Goal: Information Seeking & Learning: Learn about a topic

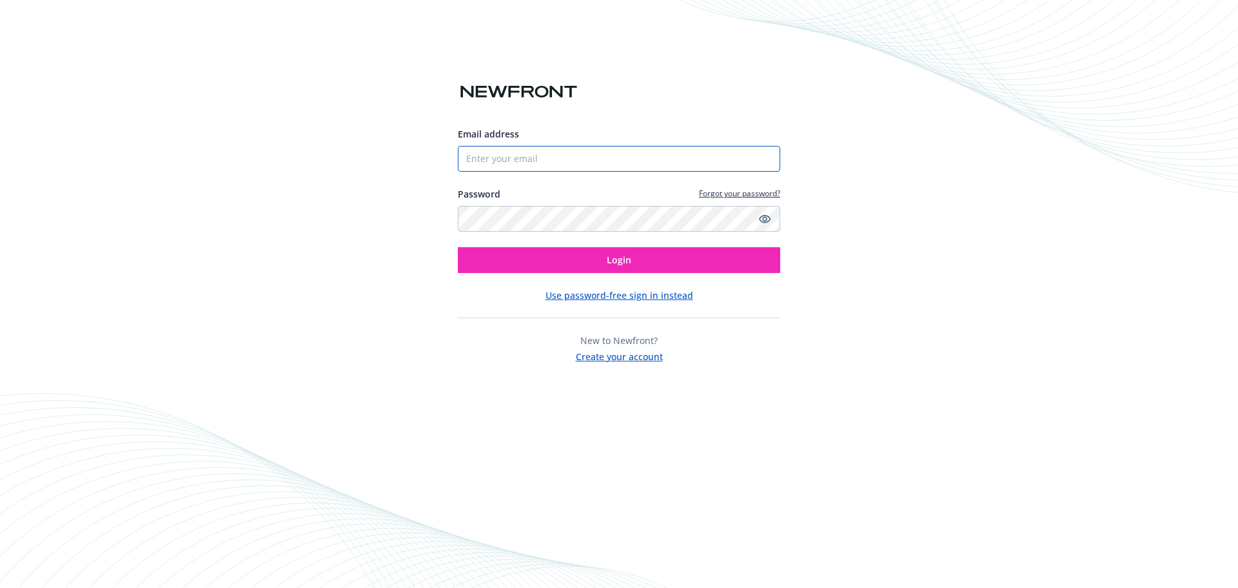
click at [510, 161] on input "Email address" at bounding box center [619, 159] width 323 height 26
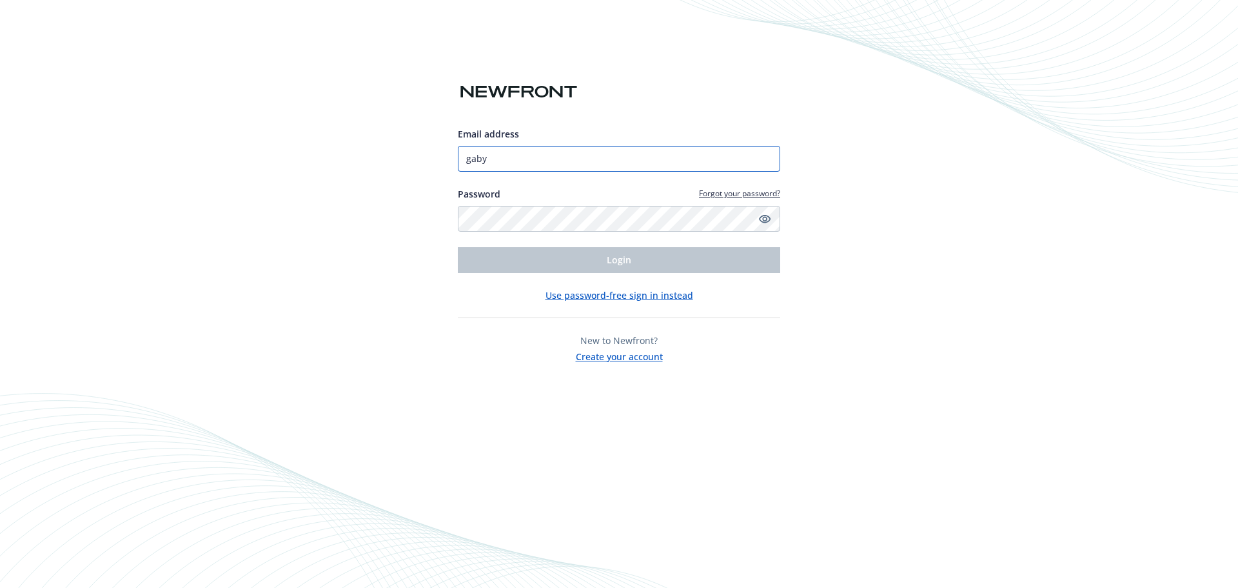
type input "gaby.wright@newfront.com"
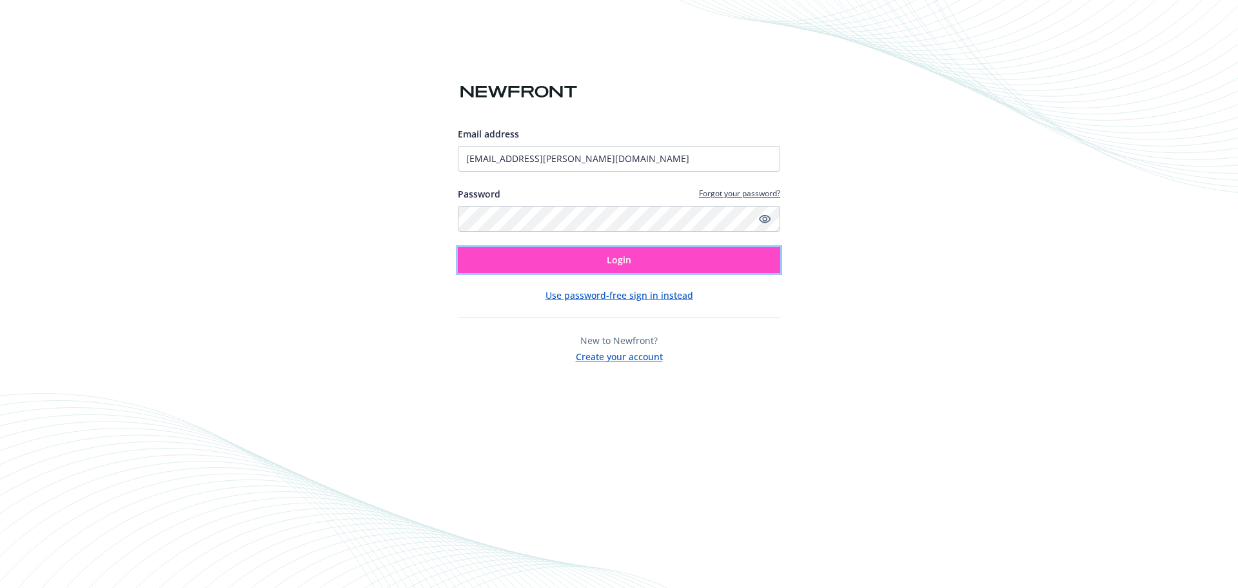
click at [618, 256] on span "Login" at bounding box center [619, 260] width 25 height 12
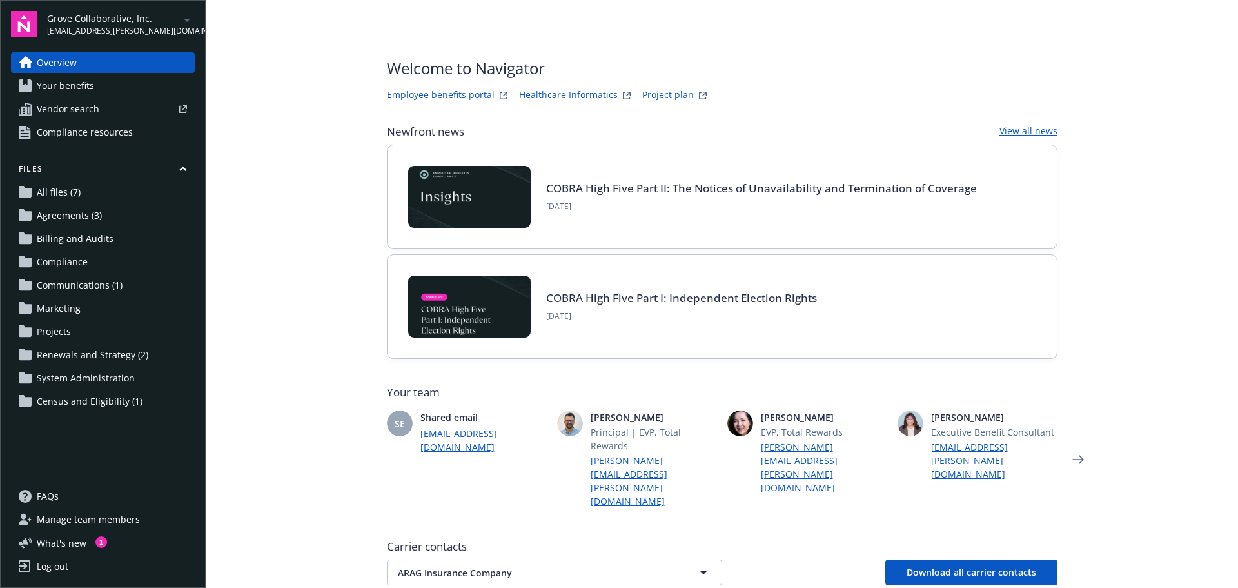
click at [419, 97] on link "Employee benefits portal" at bounding box center [441, 95] width 108 height 15
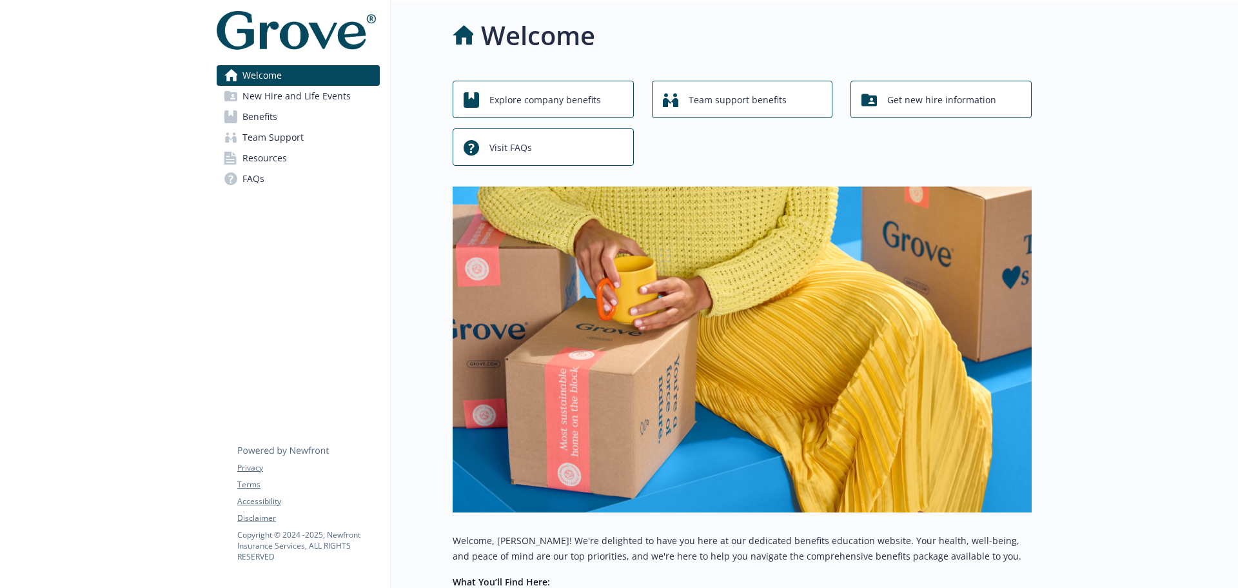
click at [266, 119] on span "Benefits" at bounding box center [260, 116] width 35 height 21
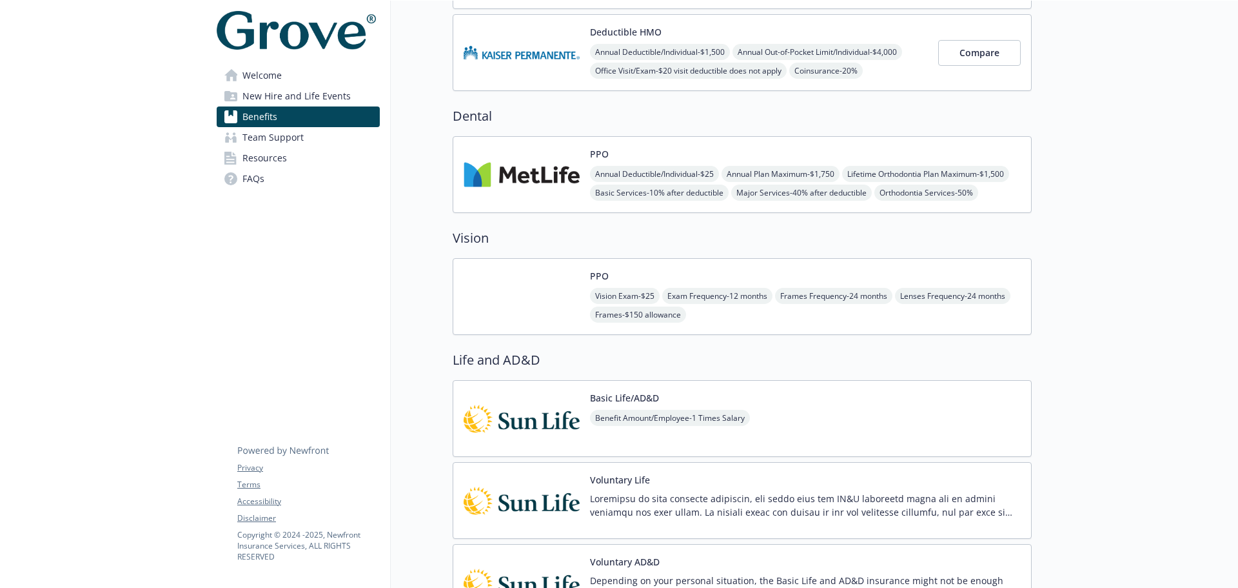
scroll to position [372, 0]
click at [565, 285] on img at bounding box center [522, 299] width 116 height 55
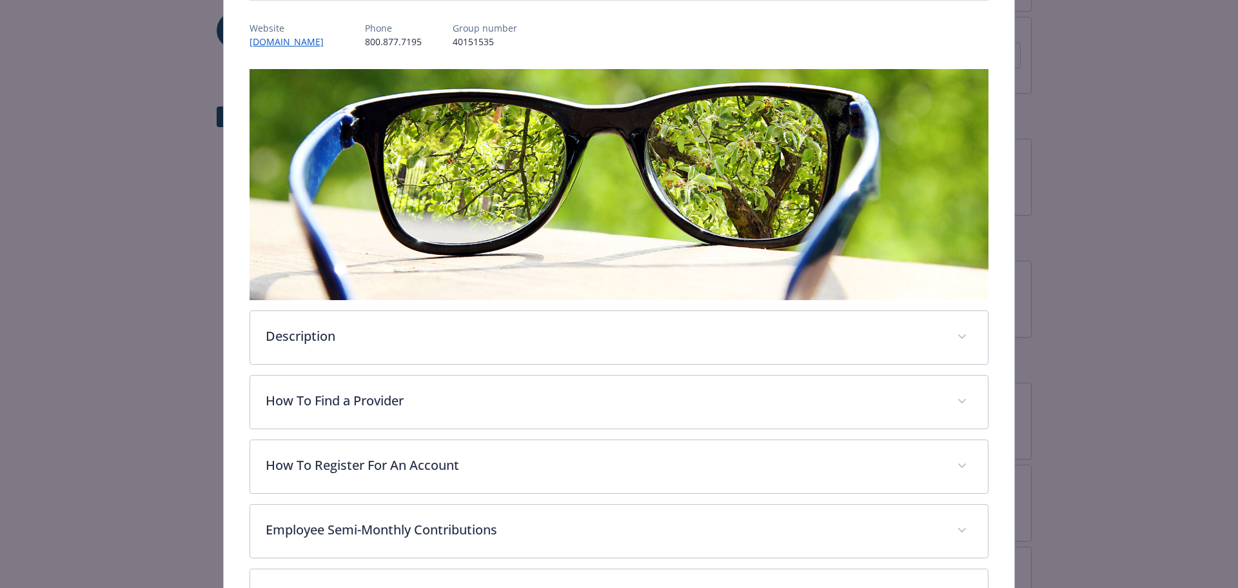
scroll to position [319, 0]
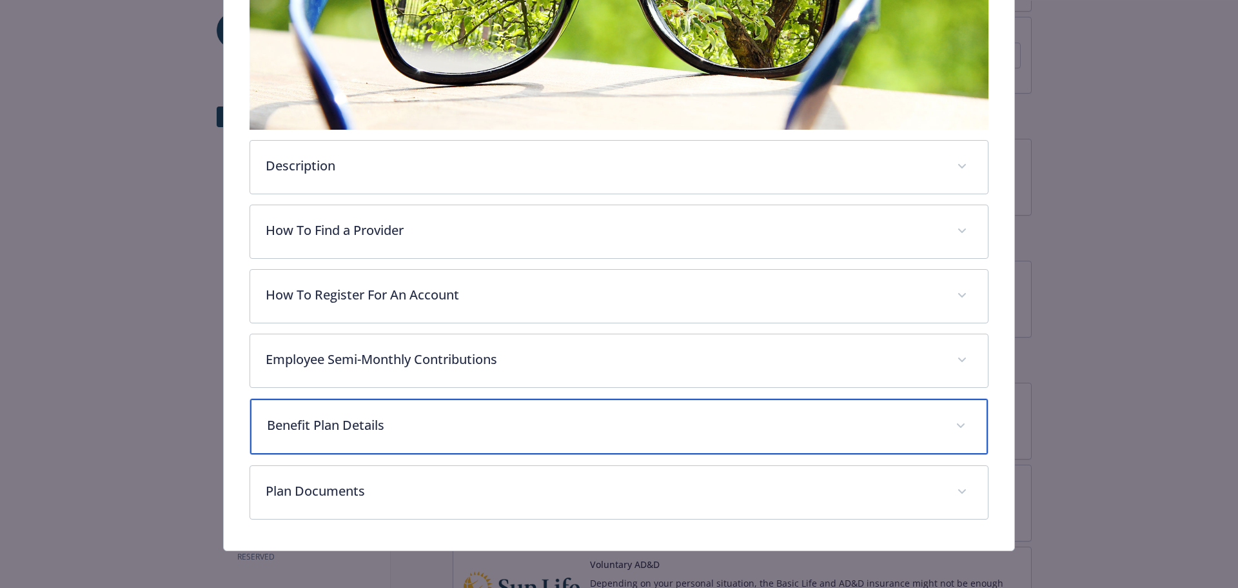
click at [957, 423] on icon "details for plan Vision - PPO - Vision" at bounding box center [961, 425] width 8 height 5
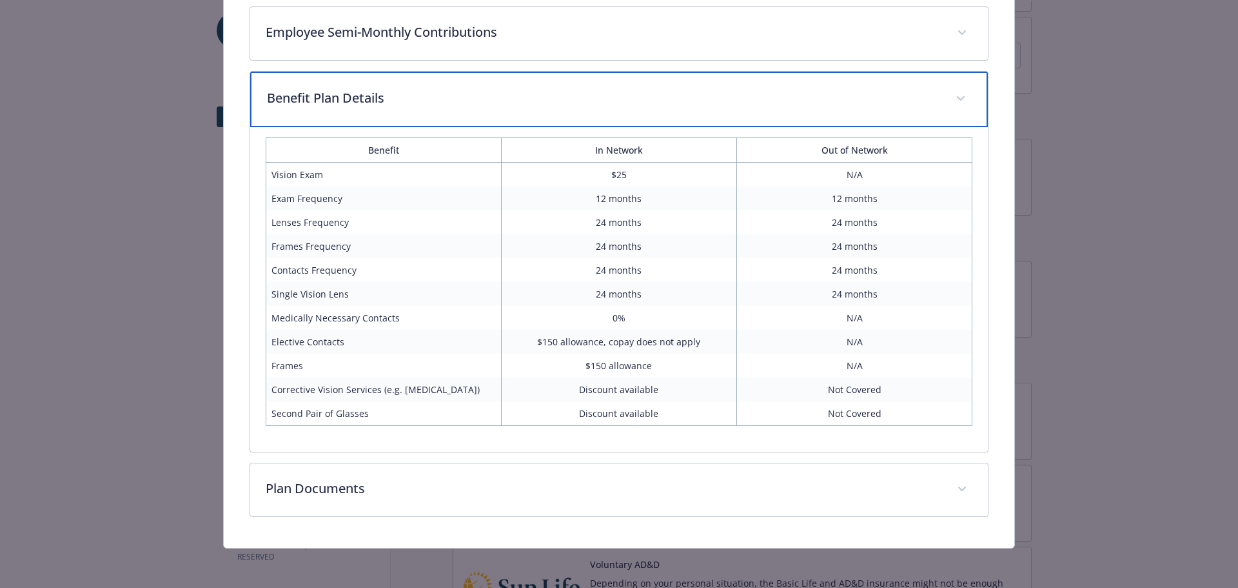
scroll to position [182, 0]
